Goal: Navigation & Orientation: Find specific page/section

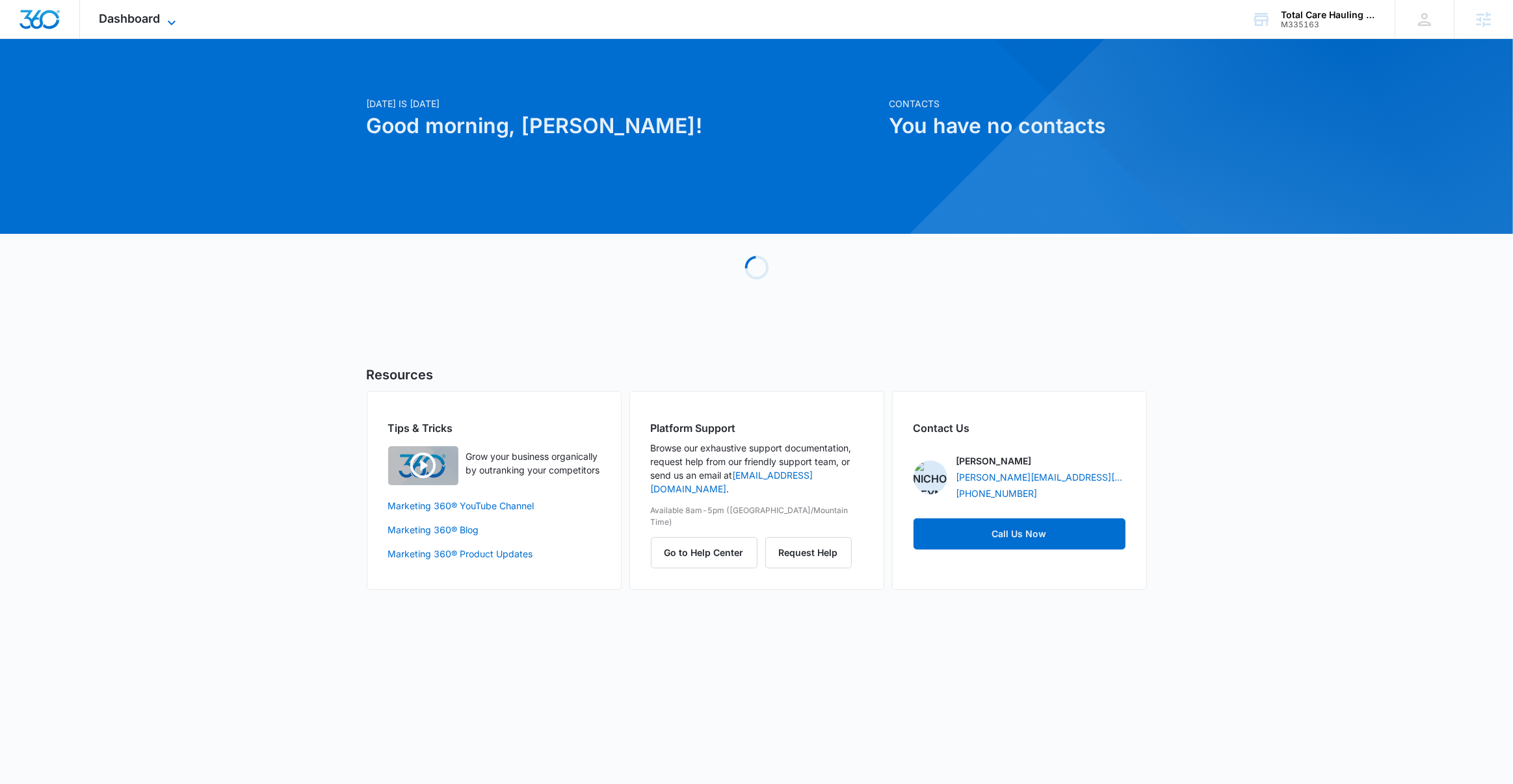
click at [152, 17] on span "Dashboard" at bounding box center [130, 18] width 61 height 14
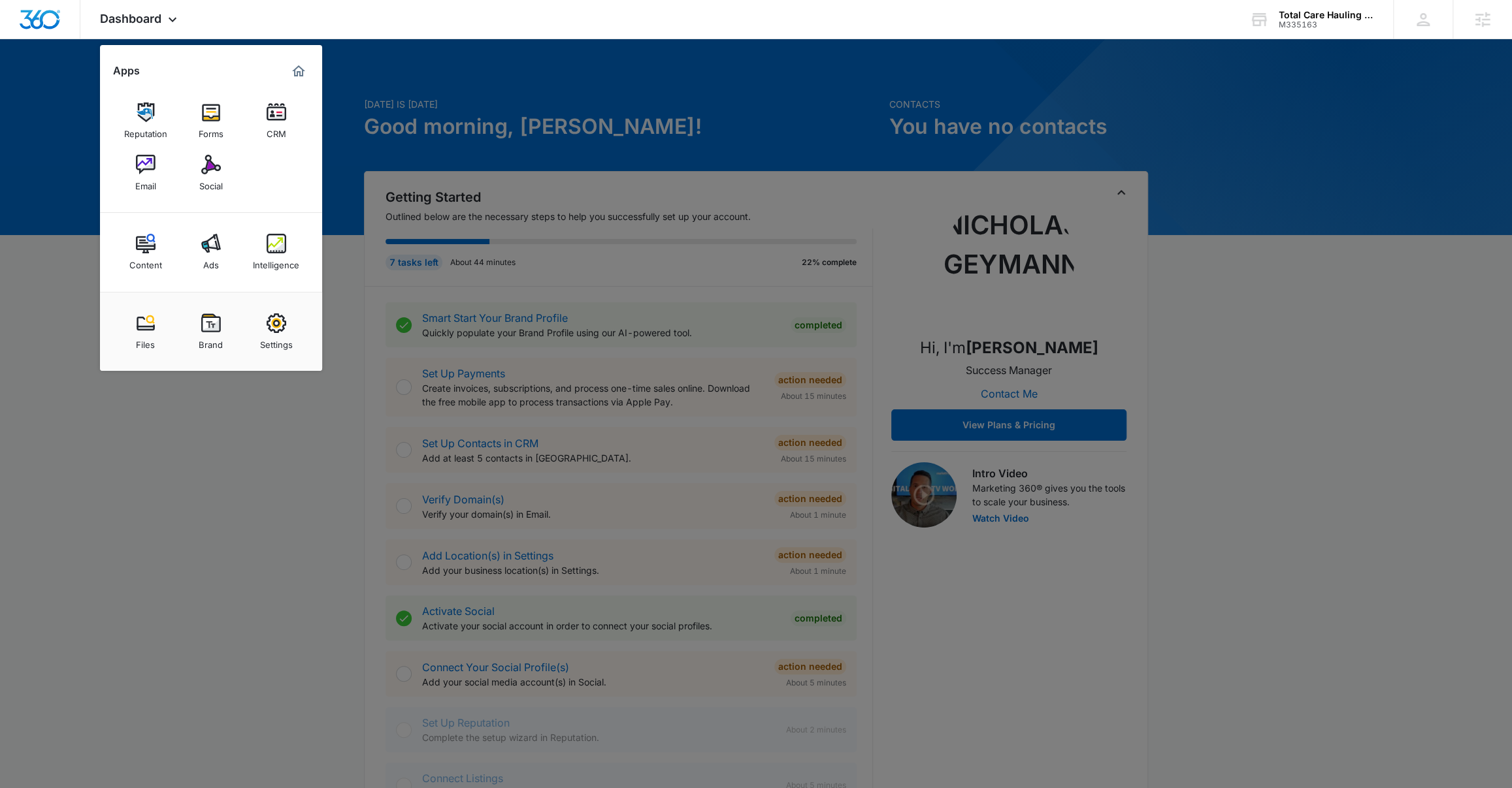
click at [206, 521] on div at bounding box center [756, 394] width 1512 height 788
